Goal: Transaction & Acquisition: Subscribe to service/newsletter

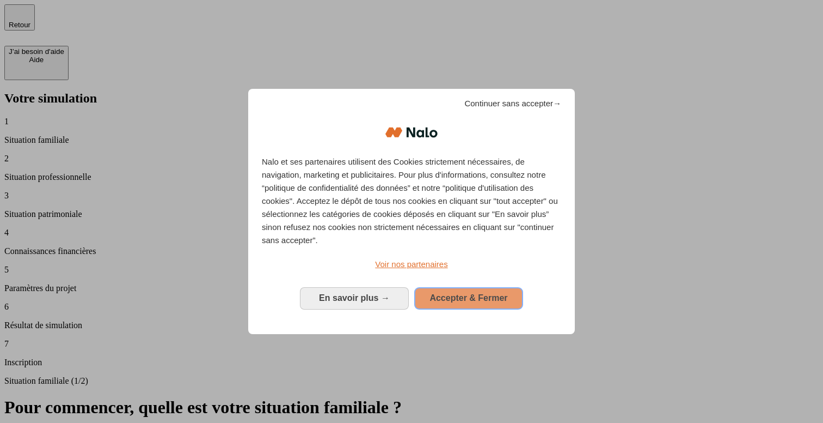
click at [459, 293] on span "Accepter & Fermer" at bounding box center [469, 297] width 78 height 9
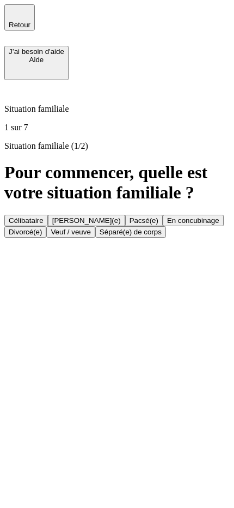
click at [48, 215] on button "Célibataire" at bounding box center [26, 220] width 44 height 11
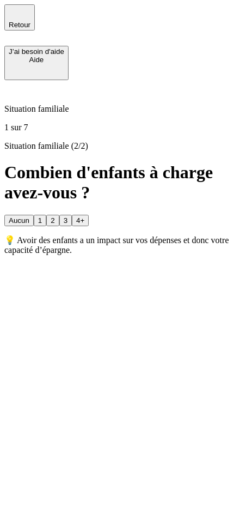
click at [34, 215] on button "Aucun" at bounding box center [18, 220] width 29 height 11
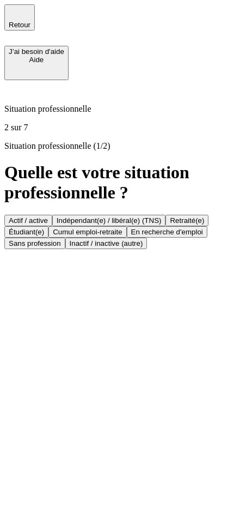
click at [52, 215] on button "Actif / active" at bounding box center [28, 220] width 48 height 11
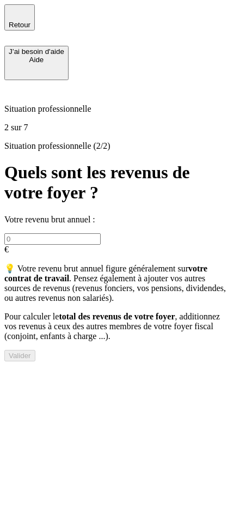
click at [101, 233] on input "text" at bounding box center [52, 238] width 96 height 11
type input "44 444"
click at [35, 361] on button "Valider" at bounding box center [19, 355] width 31 height 11
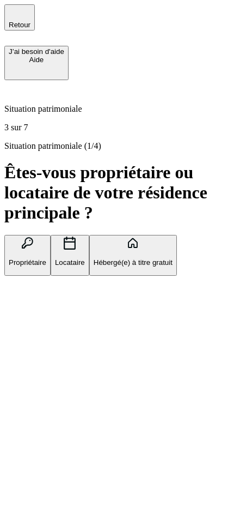
click at [99, 276] on div "Situation patrimoniale (1/4) Êtes-vous propriétaire ou locataire de votre résid…" at bounding box center [116, 208] width 225 height 135
click at [142, 276] on div "Situation patrimoniale (1/4) Êtes-vous propriétaire ou locataire de votre résid…" at bounding box center [116, 208] width 225 height 135
click at [148, 258] on p "Hébergé(e) à titre gratuit" at bounding box center [133, 262] width 79 height 8
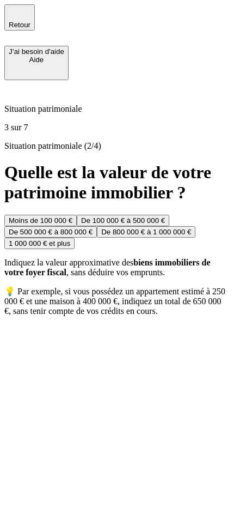
click at [75, 249] on button "1 000 000 € et plus" at bounding box center [39, 242] width 70 height 11
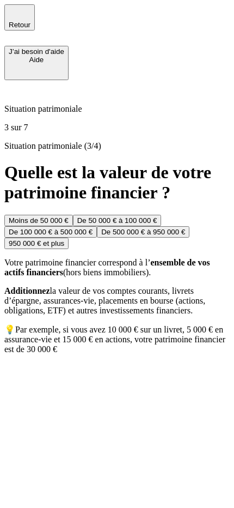
click at [123, 237] on button "De 500 000 € à 950 000 €" at bounding box center [143, 231] width 93 height 11
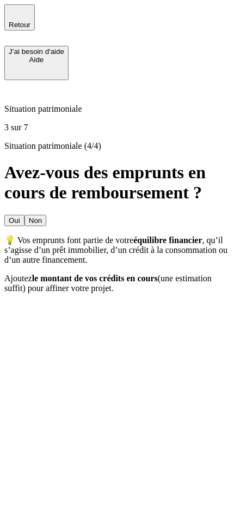
click at [46, 215] on button "Non" at bounding box center [36, 220] width 22 height 11
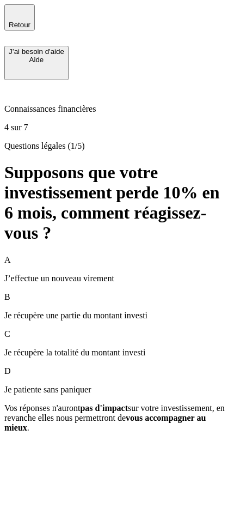
click at [114, 273] on p "J’effectue un nouveau virement" at bounding box center [116, 278] width 225 height 10
click at [37, 422] on button "Suivant" at bounding box center [20, 446] width 33 height 11
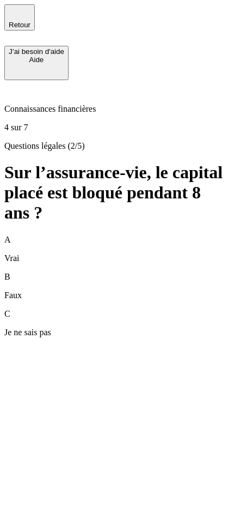
click at [116, 235] on div "A Vrai" at bounding box center [116, 249] width 225 height 28
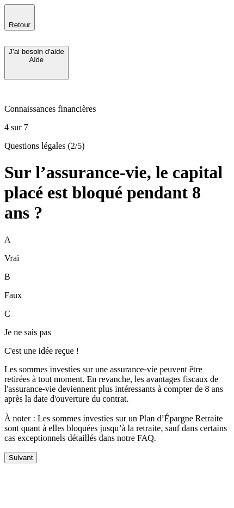
click at [37, 422] on button "Suivant" at bounding box center [20, 456] width 33 height 11
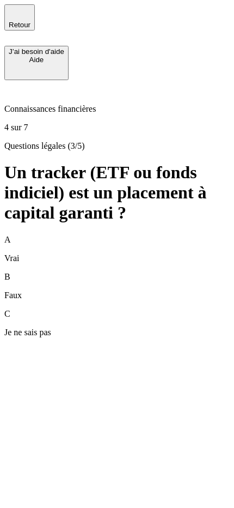
click at [139, 272] on div "B Faux" at bounding box center [116, 286] width 225 height 28
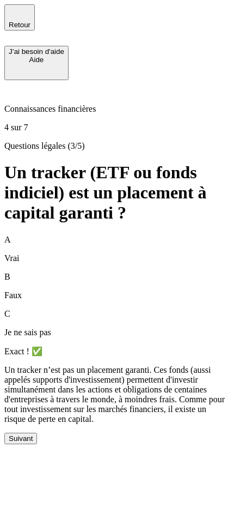
click at [33, 422] on div "Suivant" at bounding box center [21, 438] width 24 height 8
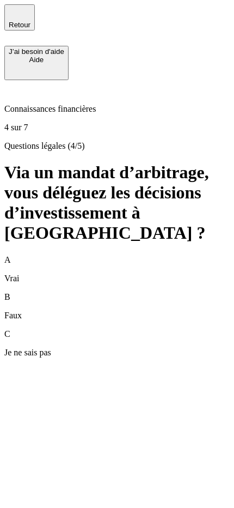
click at [137, 292] on div "B Faux" at bounding box center [116, 306] width 225 height 28
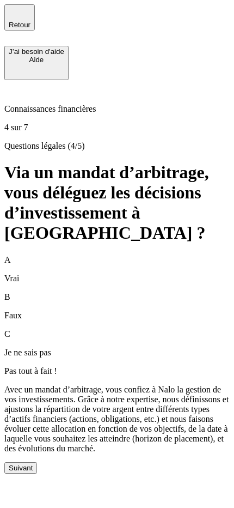
click at [33, 422] on div "Suivant" at bounding box center [21, 467] width 24 height 8
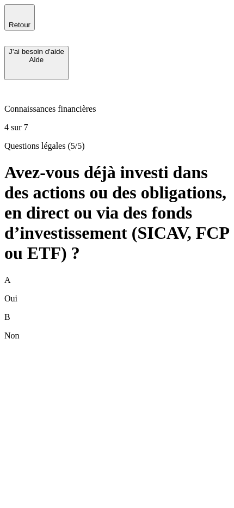
click at [133, 312] on div "B Non" at bounding box center [116, 326] width 225 height 28
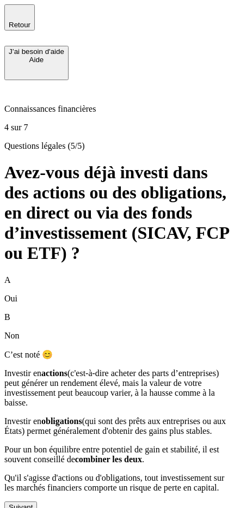
scroll to position [38, 0]
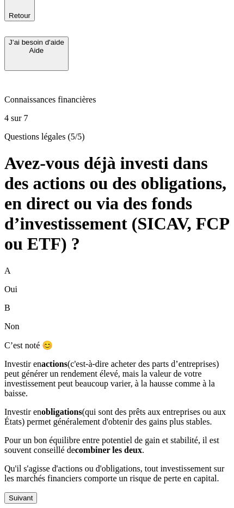
click at [33, 422] on div "Suivant" at bounding box center [21, 497] width 24 height 8
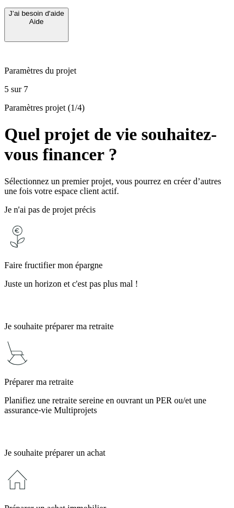
click at [145, 279] on p "Juste un horizon et c'est pas plus mal !" at bounding box center [116, 284] width 225 height 10
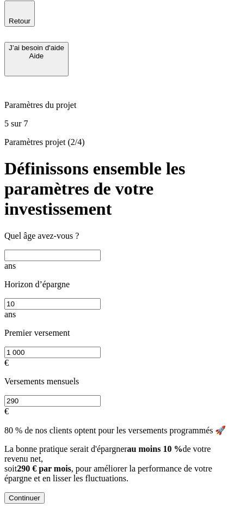
click at [101, 249] on input "text" at bounding box center [52, 254] width 96 height 11
type input "33"
click at [40, 422] on div "Continuer" at bounding box center [25, 497] width 32 height 8
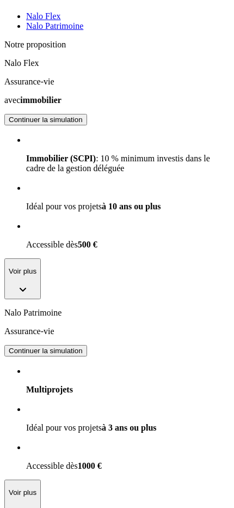
scroll to position [215, 0]
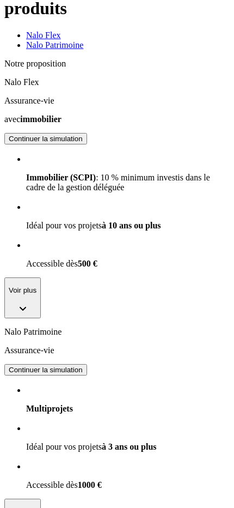
scroll to position [59, 0]
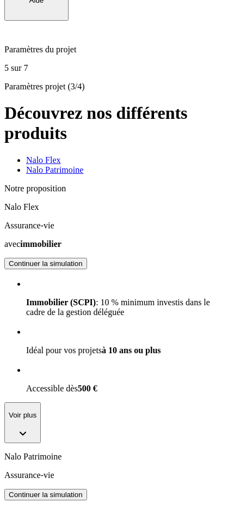
click at [83, 422] on div "Continuer la simulation" at bounding box center [46, 494] width 74 height 8
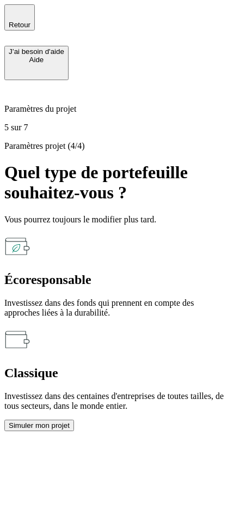
click at [129, 391] on p "Investissez dans des centaines d'entreprises de toutes tailles, de tous secteur…" at bounding box center [116, 401] width 225 height 20
click at [144, 391] on p "Investissez dans des centaines d'entreprises de toutes tailles, de tous secteur…" at bounding box center [116, 401] width 225 height 20
click at [70, 422] on div "Simuler mon projet" at bounding box center [39, 425] width 61 height 8
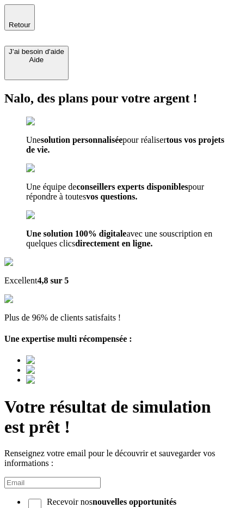
click at [101, 422] on input at bounding box center [52, 482] width 96 height 11
type input "[EMAIL_ADDRESS][DOMAIN_NAME]"
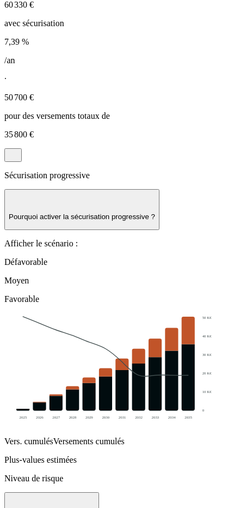
scroll to position [753, 0]
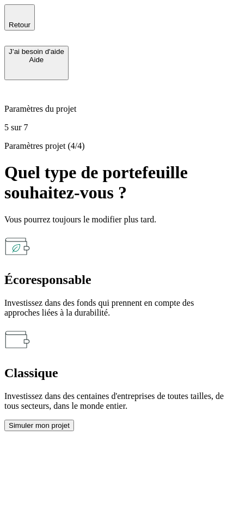
click at [20, 29] on span "button" at bounding box center [20, 29] width 0 height 0
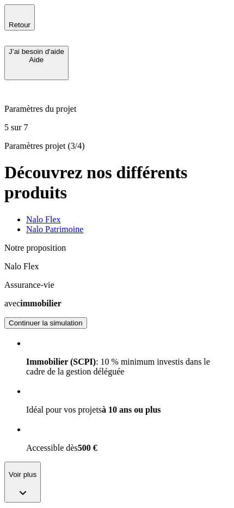
click at [20, 29] on span "button" at bounding box center [20, 29] width 0 height 0
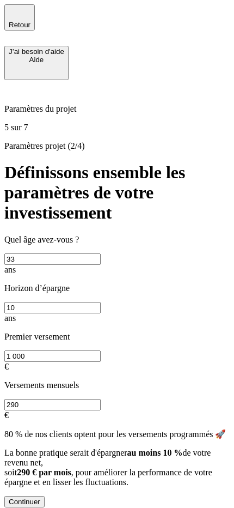
click at [17, 13] on icon "button" at bounding box center [19, 12] width 13 height 13
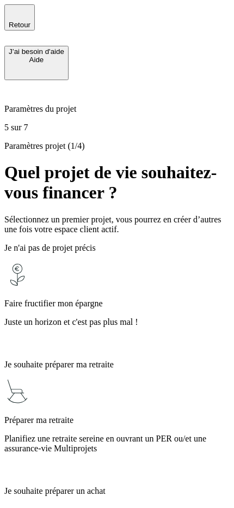
click at [17, 13] on icon "button" at bounding box center [19, 12] width 13 height 13
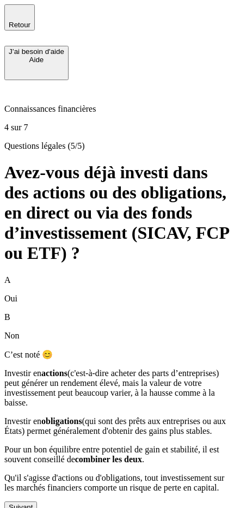
click at [17, 13] on icon "button" at bounding box center [19, 12] width 13 height 13
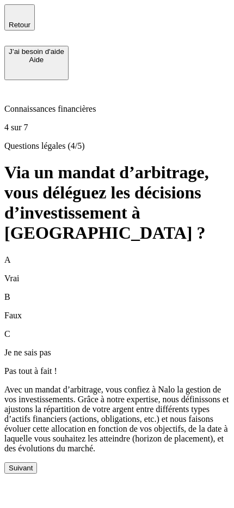
click at [62, 255] on div "A Vrai" at bounding box center [116, 269] width 225 height 28
click at [13, 10] on icon "button" at bounding box center [19, 12] width 13 height 13
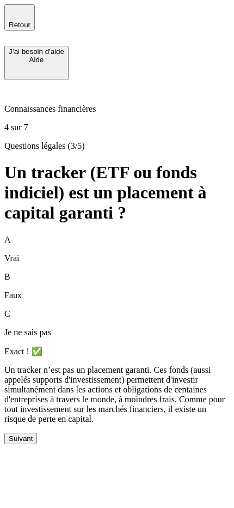
click at [37, 422] on button "Suivant" at bounding box center [20, 437] width 33 height 11
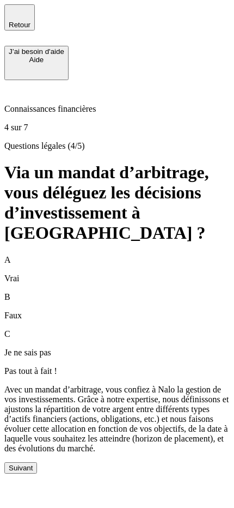
click at [37, 422] on button "Suivant" at bounding box center [20, 467] width 33 height 11
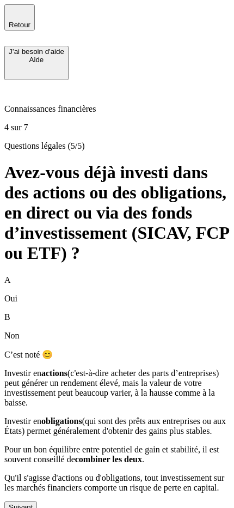
click at [37, 422] on button "Suivant" at bounding box center [20, 506] width 33 height 11
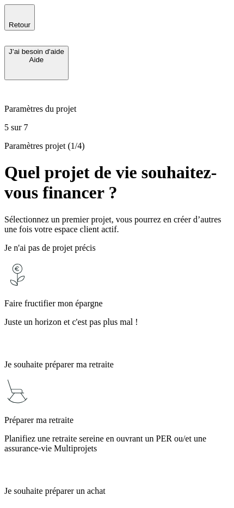
click at [127, 378] on div "Préparer ma retraite Planifiez une retraite sereine en ouvrant un PER ou/et une…" at bounding box center [116, 427] width 225 height 99
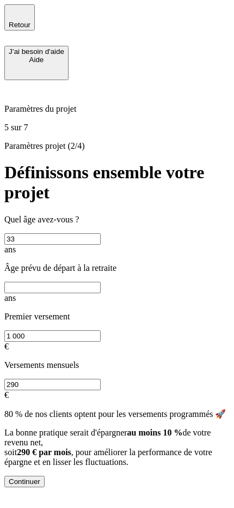
click at [45, 422] on button "Continuer" at bounding box center [24, 480] width 40 height 11
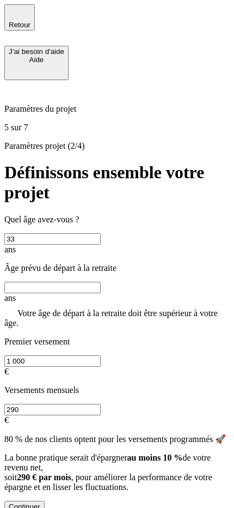
click at [101, 282] on input "text" at bounding box center [52, 287] width 96 height 11
type input "3"
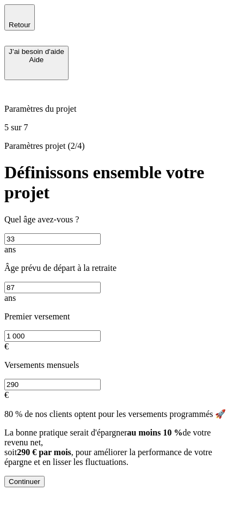
type input "87"
click at [45, 422] on button "Continuer" at bounding box center [24, 480] width 40 height 11
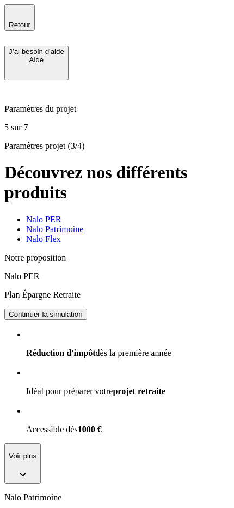
click at [83, 310] on div "Continuer la simulation" at bounding box center [46, 314] width 74 height 8
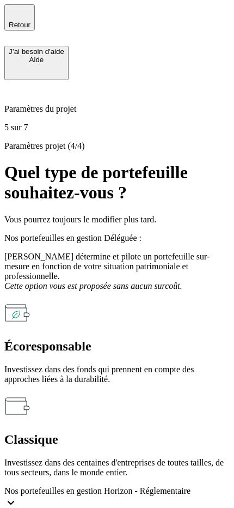
scroll to position [38, 0]
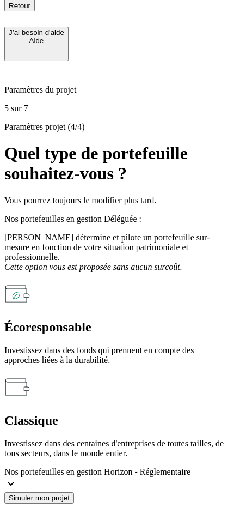
click at [132, 422] on span "Nos portefeuilles en gestion Horizon - Réglementaire" at bounding box center [97, 471] width 186 height 9
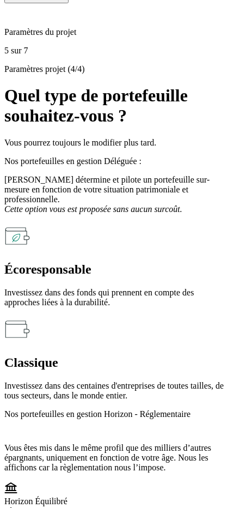
scroll to position [117, 0]
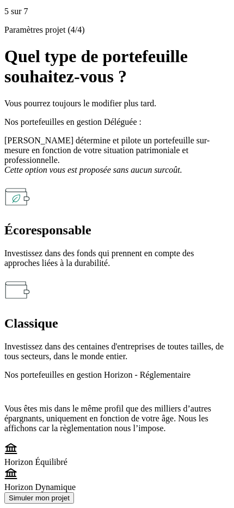
click at [157, 370] on span "Nos portefeuilles en gestion Horizon - Réglementaire" at bounding box center [97, 374] width 186 height 9
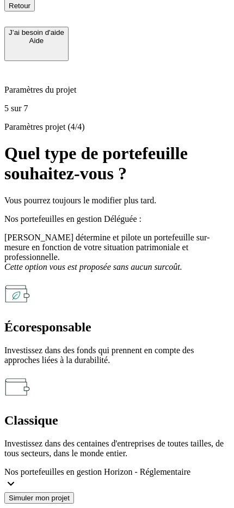
click at [168, 422] on span "Nos portefeuilles en gestion Horizon - Réglementaire" at bounding box center [97, 471] width 186 height 9
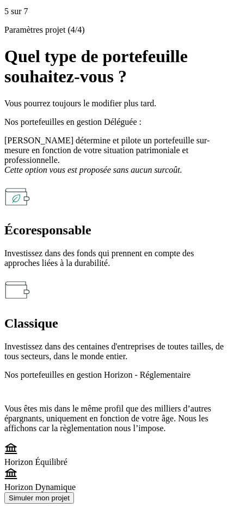
click at [147, 422] on div "Simuler mon projet" at bounding box center [116, 497] width 225 height 11
click at [138, 422] on div "Horizon Équilibré" at bounding box center [116, 454] width 225 height 25
click at [126, 422] on div "Horizon Dynamique" at bounding box center [116, 479] width 225 height 25
click at [70, 422] on div "Simuler mon projet" at bounding box center [39, 497] width 61 height 8
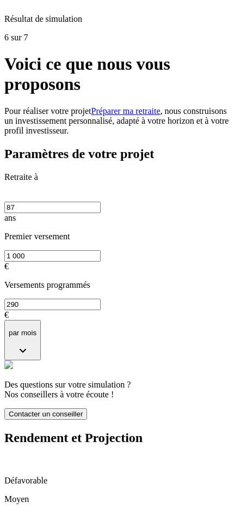
scroll to position [115, 0]
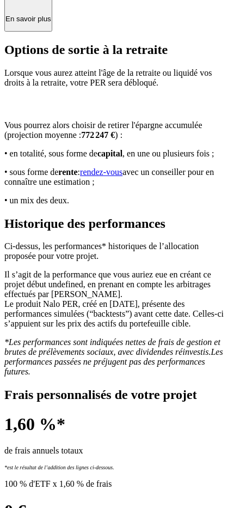
scroll to position [1860, 0]
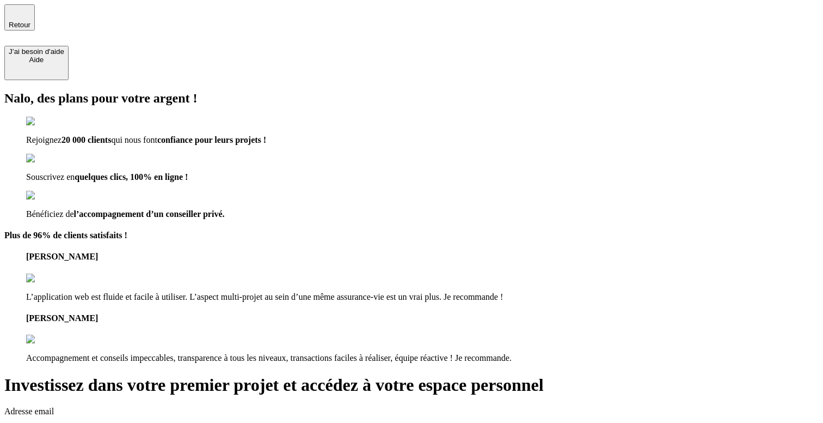
click at [101, 422] on input "[EMAIL_ADDRESS][DOMAIN_NAME]" at bounding box center [52, 430] width 96 height 11
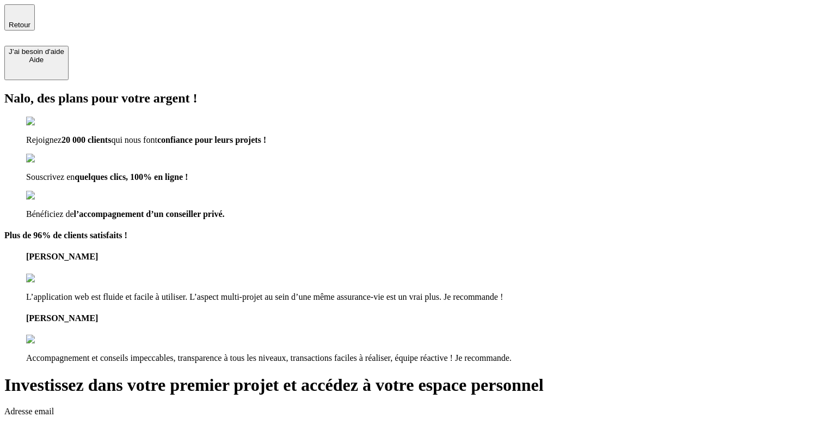
type input "[EMAIL_ADDRESS][DOMAIN_NAME]"
